Goal: Information Seeking & Learning: Learn about a topic

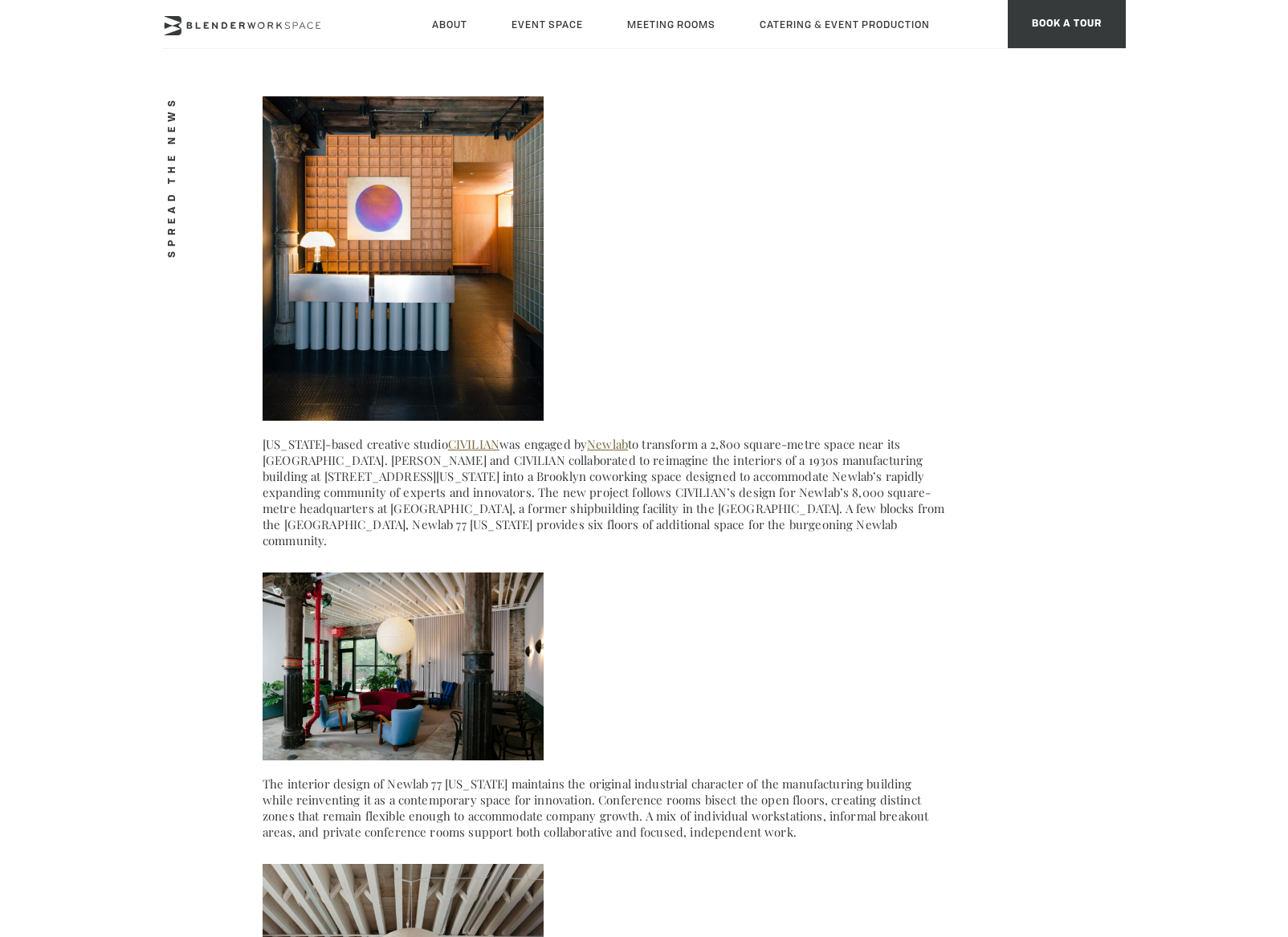
scroll to position [5300, 0]
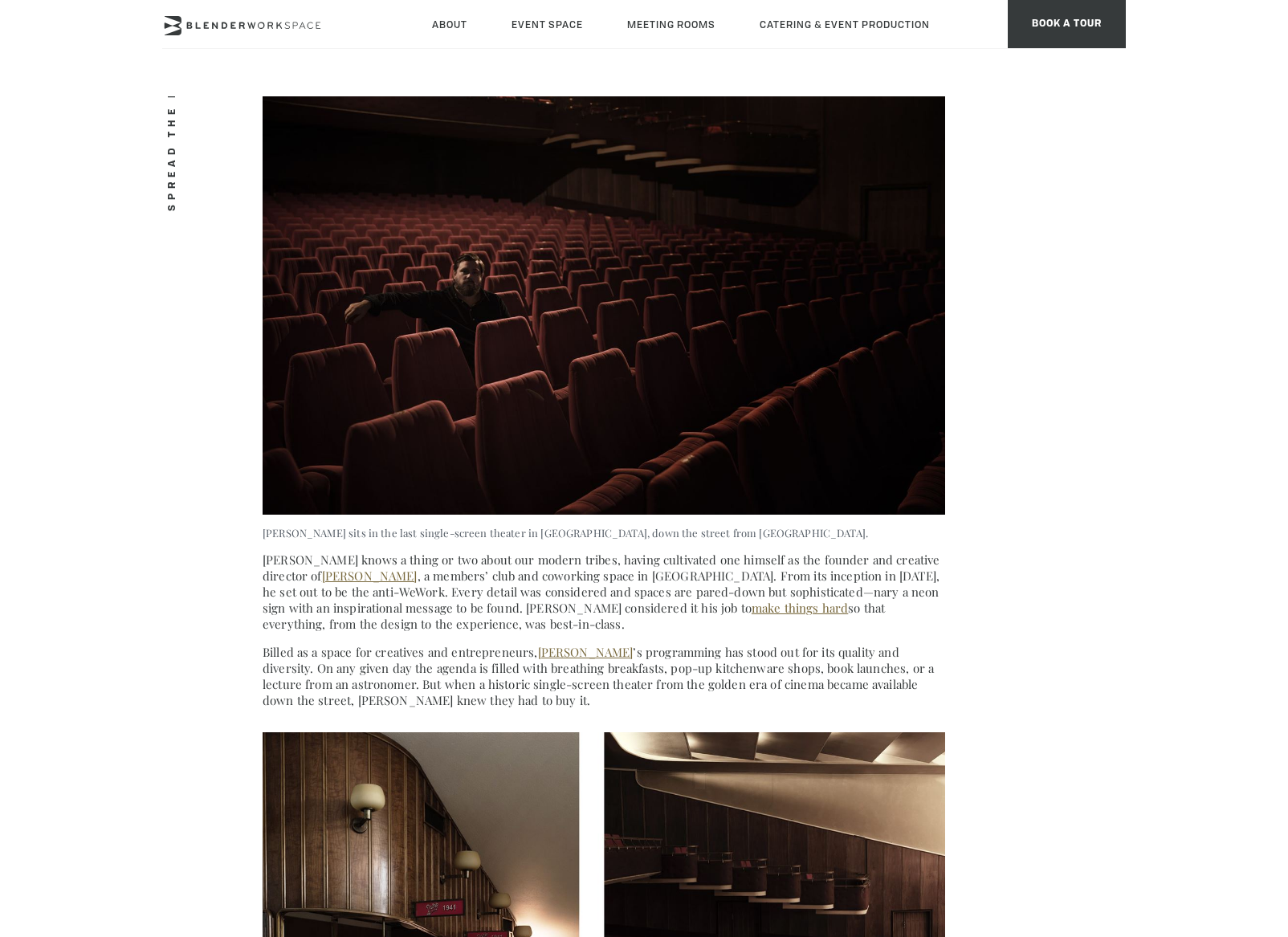
scroll to position [660, 0]
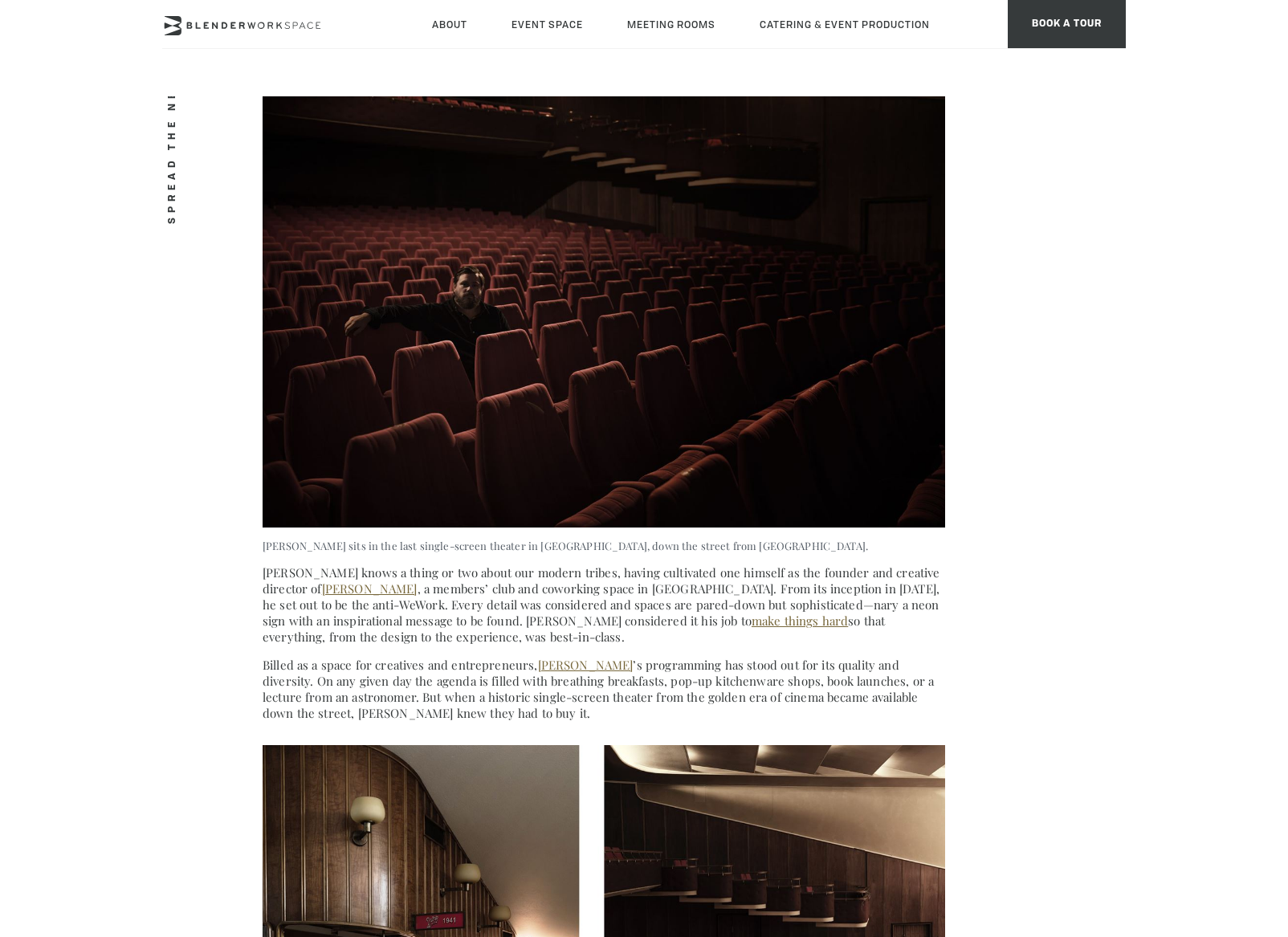
click at [361, 586] on p "[PERSON_NAME] knows a thing or two about our modern tribes, having cultivated o…" at bounding box center [604, 604] width 683 height 80
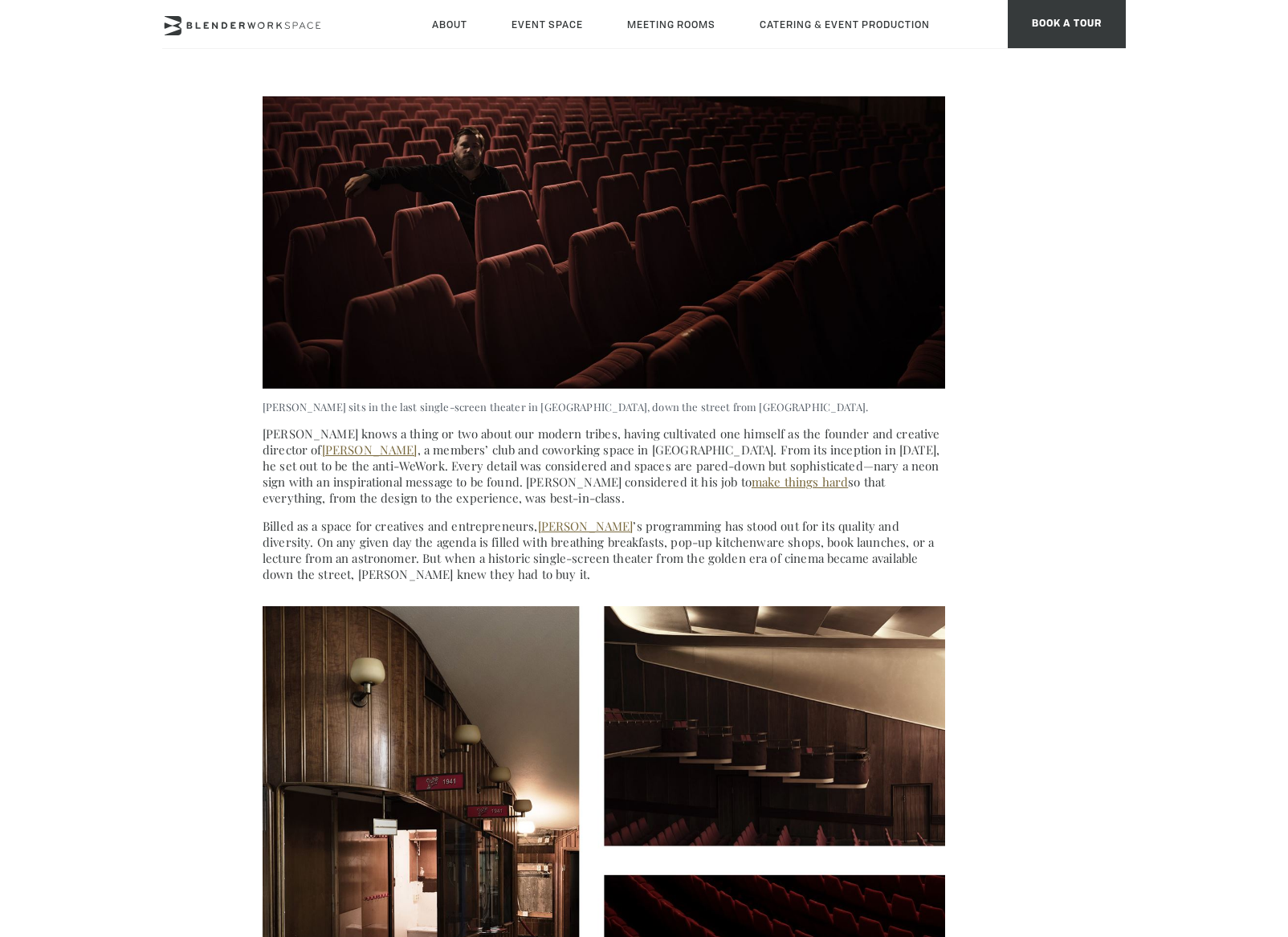
scroll to position [806, 0]
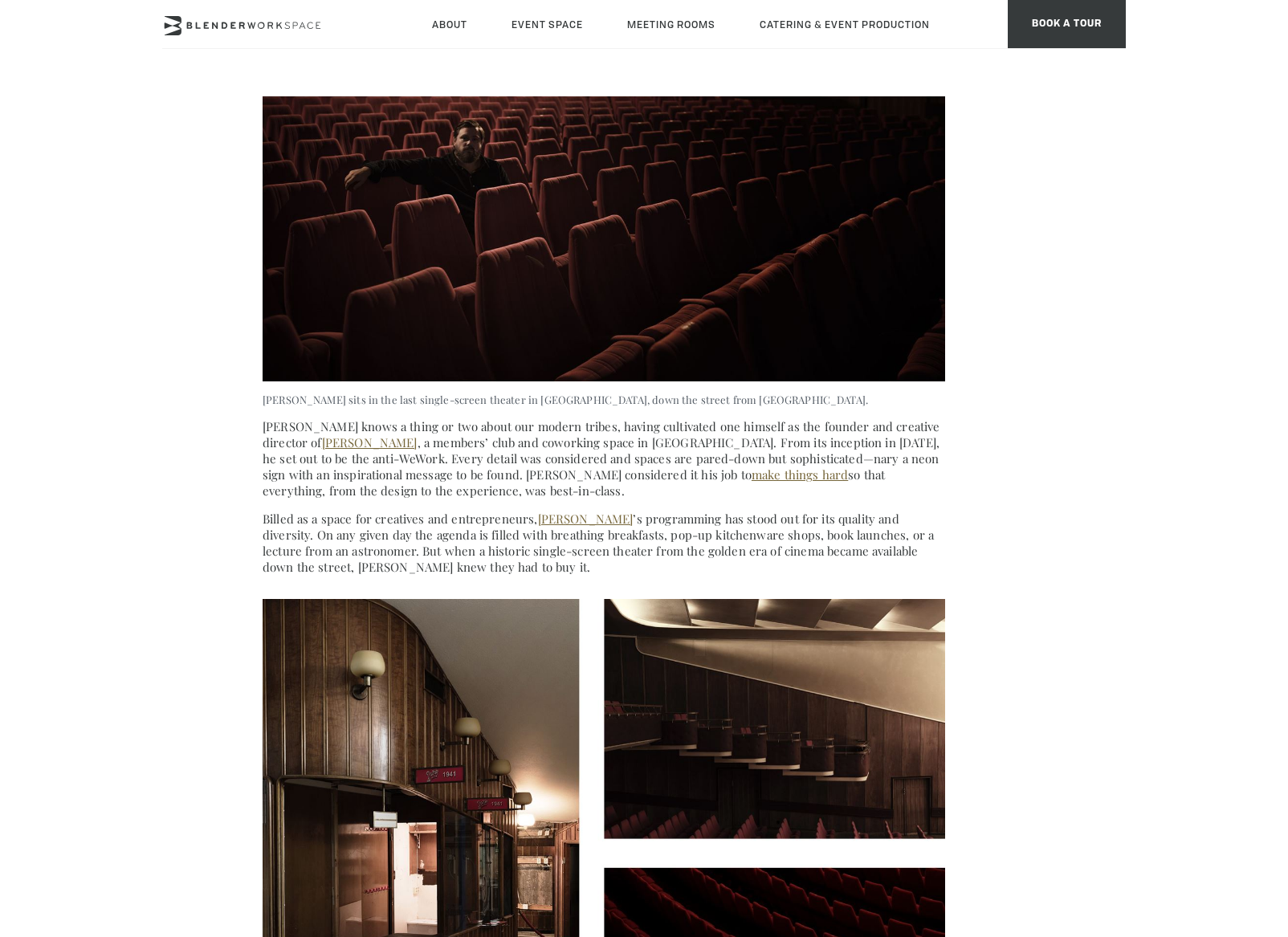
click at [373, 446] on p "[PERSON_NAME] knows a thing or two about our modern tribes, having cultivated o…" at bounding box center [604, 458] width 683 height 80
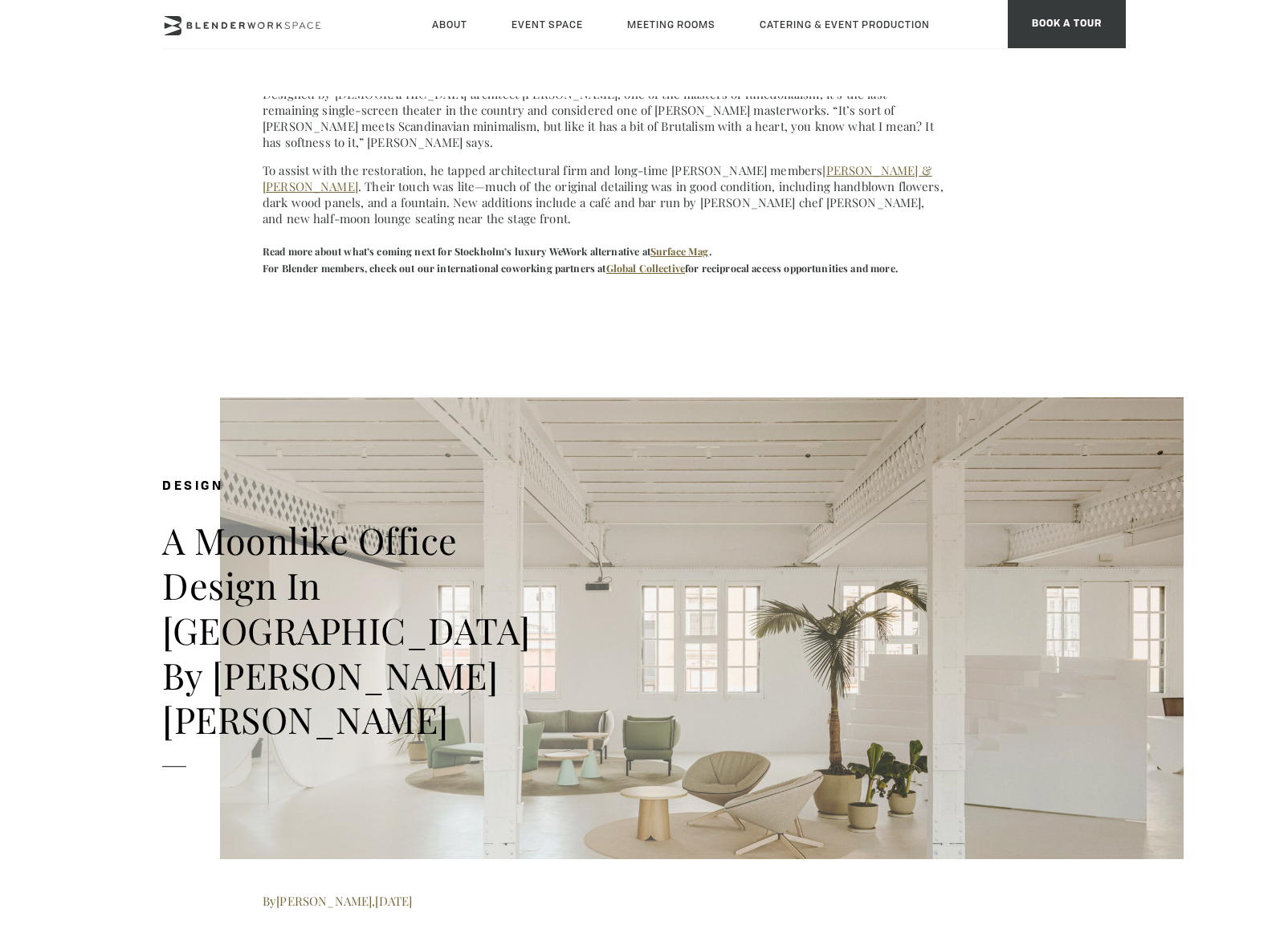
scroll to position [2595, 0]
